Goal: Information Seeking & Learning: Learn about a topic

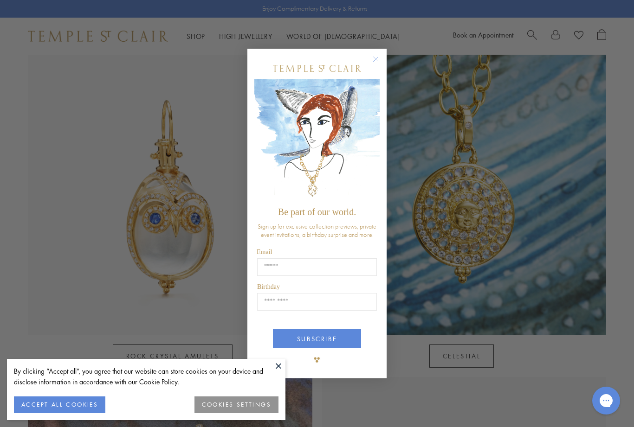
scroll to position [453, 0]
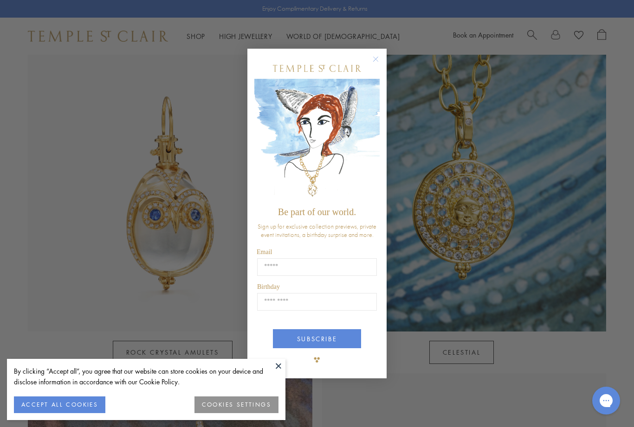
click at [79, 176] on div "Close dialog Be part of our world. Sign up for exclusive collection previews, p…" at bounding box center [317, 213] width 634 height 427
click at [160, 214] on div "Close dialog Be part of our world. Sign up for exclusive collection previews, p…" at bounding box center [317, 213] width 634 height 427
click at [367, 70] on form "Be part of our world. Sign up for exclusive collection previews, private event …" at bounding box center [316, 214] width 139 height 330
click at [381, 65] on icon "Close dialog" at bounding box center [376, 59] width 12 height 12
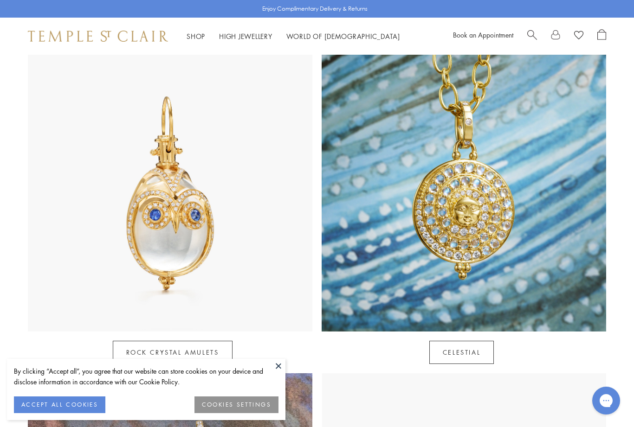
click at [155, 203] on img at bounding box center [170, 189] width 285 height 285
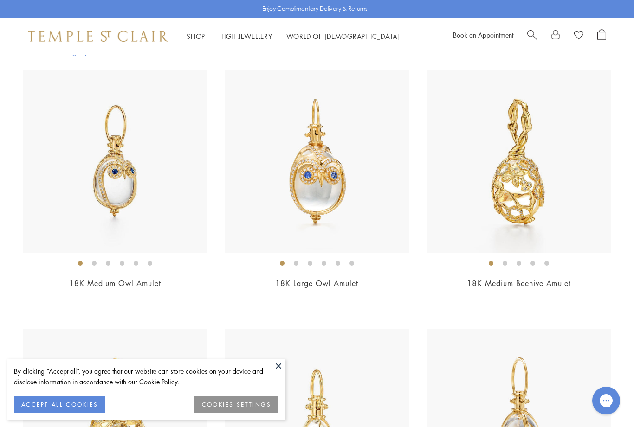
scroll to position [3997, 0]
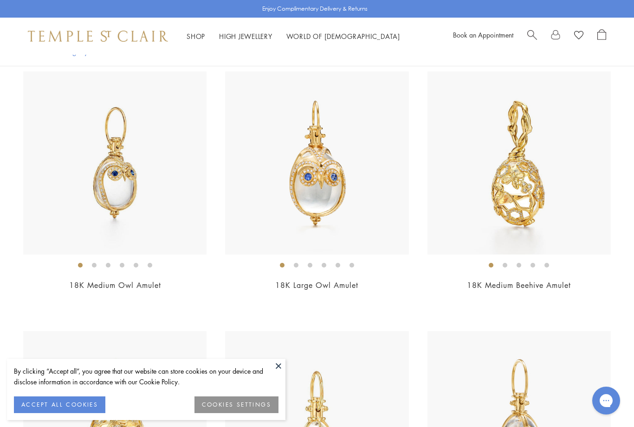
click at [344, 191] on img at bounding box center [316, 162] width 183 height 183
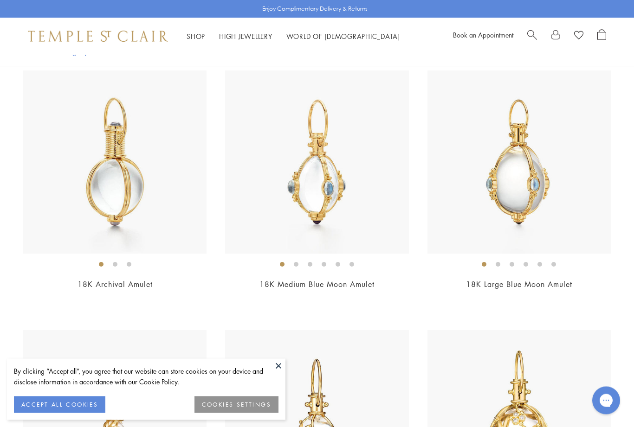
scroll to position [0, 0]
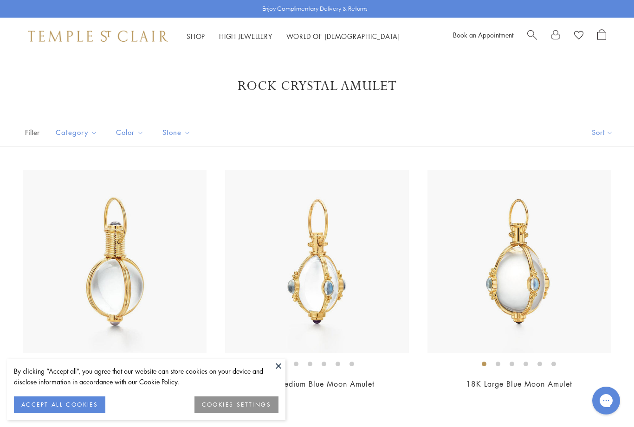
click at [249, 34] on link "High Jewellery High Jewellery" at bounding box center [245, 36] width 53 height 9
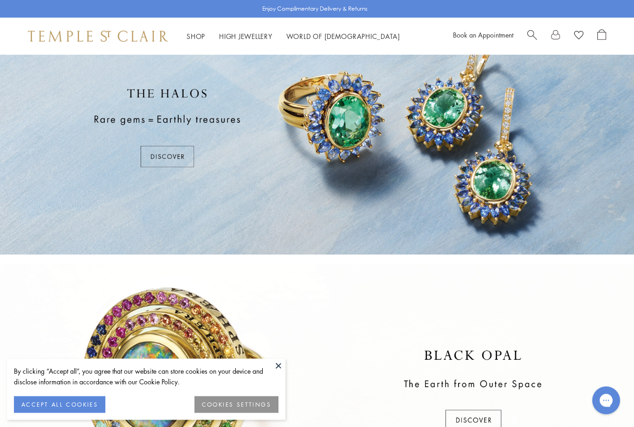
scroll to position [67, 0]
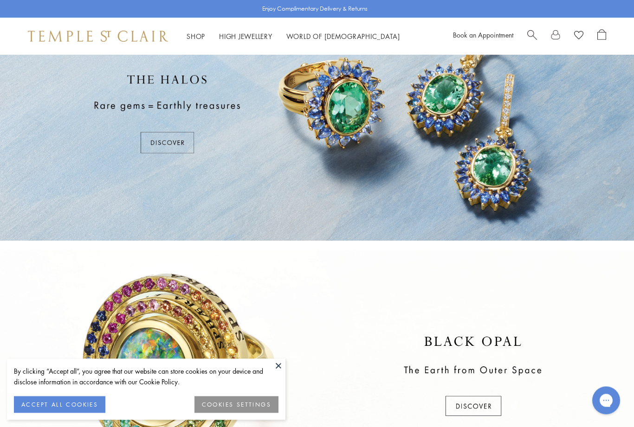
click at [0, 382] on div at bounding box center [317, 378] width 634 height 254
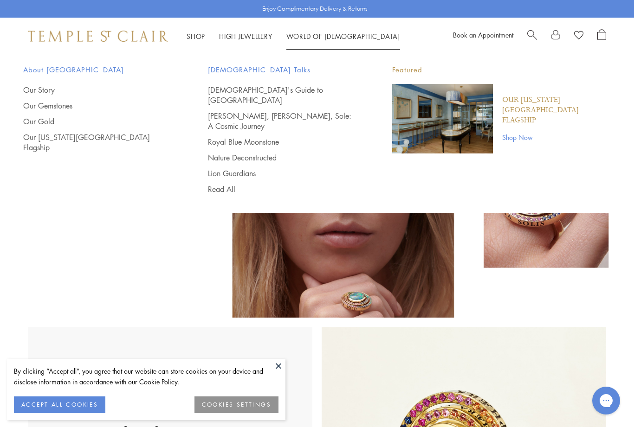
click at [19, 76] on div "About Temple St. Clair Our Story Our Gemstones Our Gold Our New York City Flags…" at bounding box center [317, 129] width 634 height 149
click at [12, 28] on div "Shop Shop Categories Amulets Pendants & Charms Lockets Chains & Leather Cords E…" at bounding box center [317, 36] width 634 height 37
click at [287, 86] on link "[DEMOGRAPHIC_DATA]'s Guide to [GEOGRAPHIC_DATA]" at bounding box center [282, 95] width 148 height 20
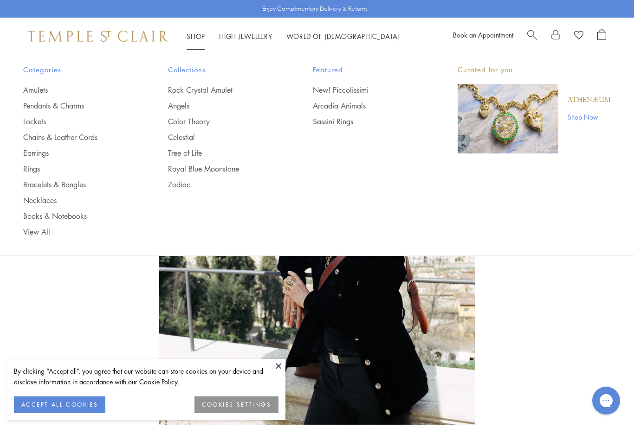
click at [38, 152] on link "Earrings" at bounding box center [77, 153] width 108 height 10
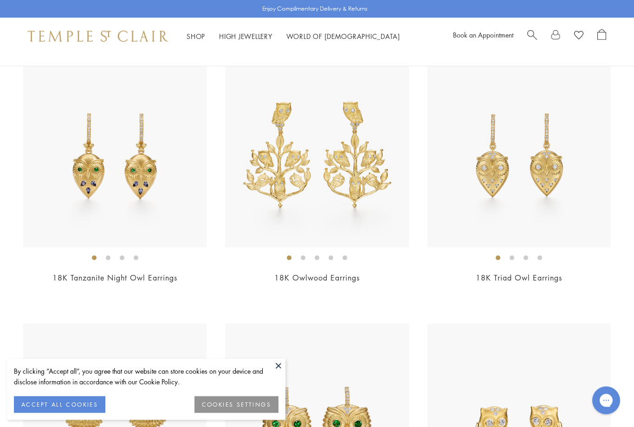
scroll to position [107, 0]
click at [82, 155] on img at bounding box center [114, 155] width 183 height 183
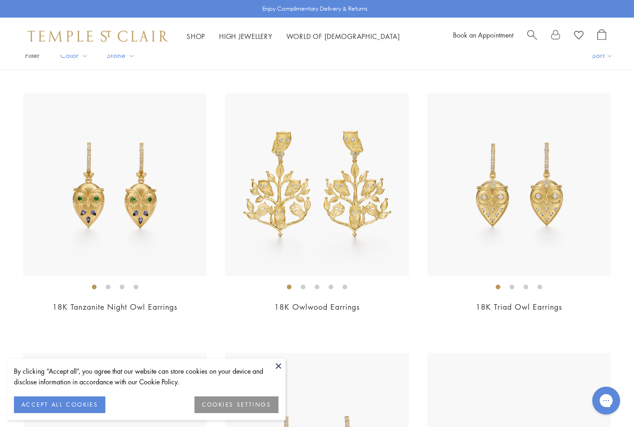
scroll to position [0, 0]
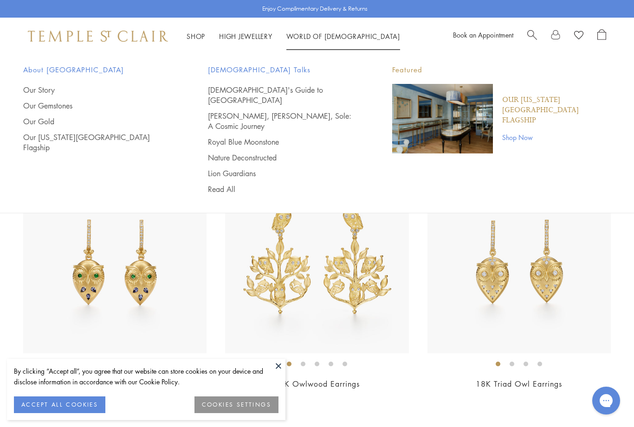
click at [249, 33] on link "High Jewellery High Jewellery" at bounding box center [245, 36] width 53 height 9
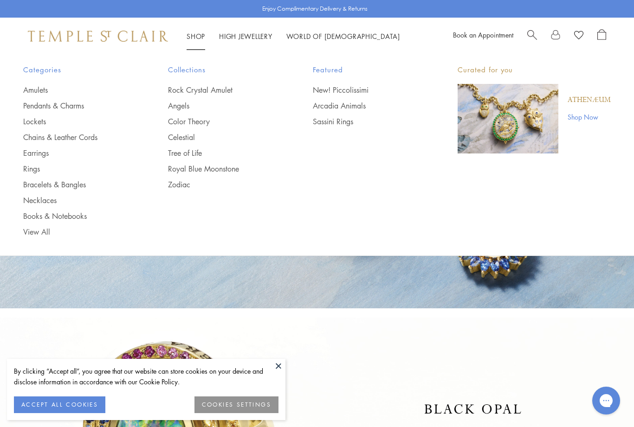
click at [45, 199] on link "Necklaces" at bounding box center [77, 200] width 108 height 10
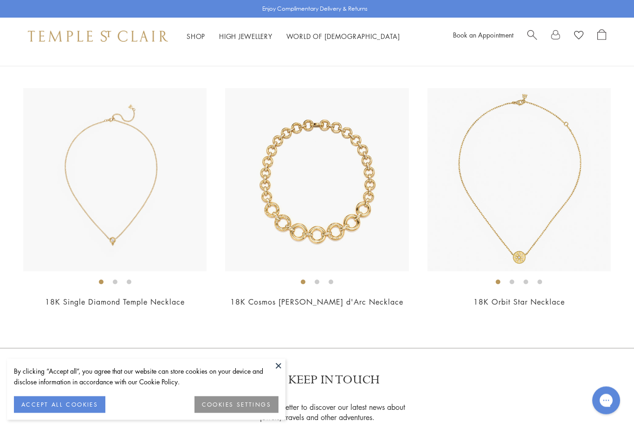
scroll to position [3462, 0]
click at [332, 179] on img at bounding box center [316, 178] width 183 height 183
